Goal: Find specific page/section: Find specific page/section

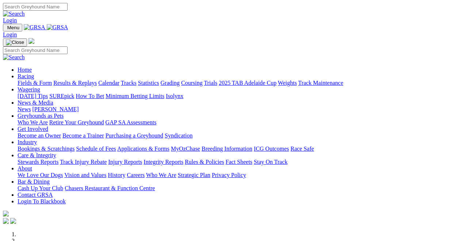
scroll to position [258, 0]
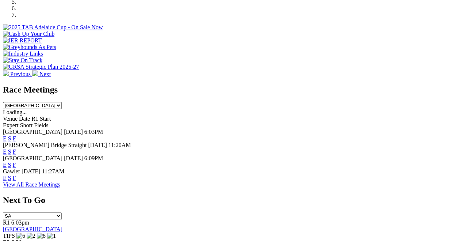
click at [16, 148] on link "F" at bounding box center [14, 151] width 3 height 6
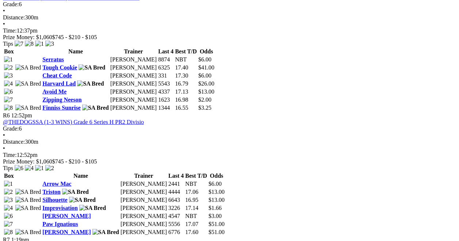
scroll to position [843, 0]
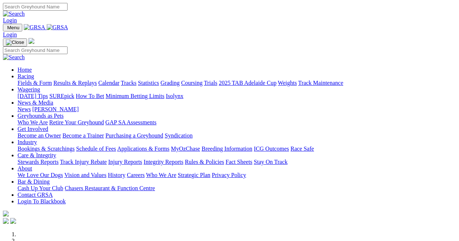
scroll to position [258, 0]
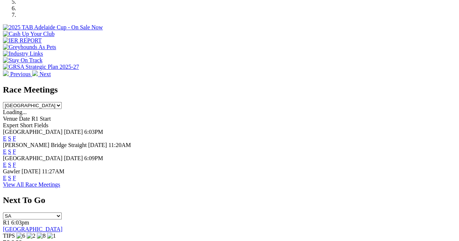
click at [16, 161] on link "F" at bounding box center [14, 164] width 3 height 6
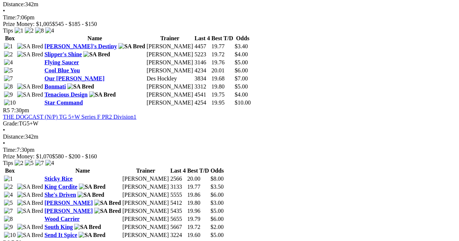
scroll to position [796, 0]
